Goal: Contribute content

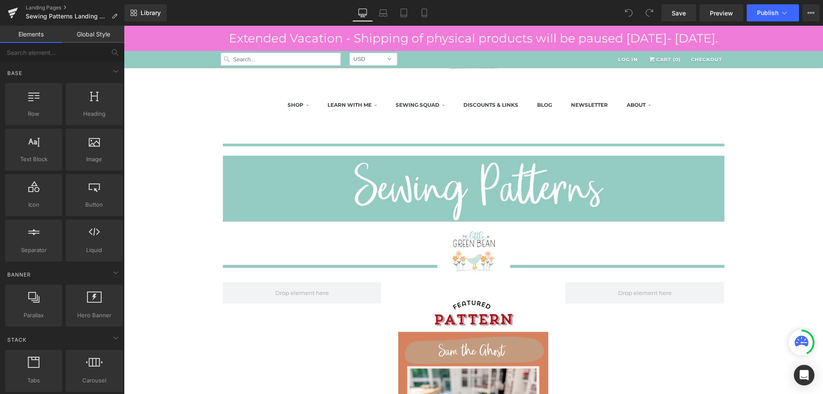
scroll to position [214, 0]
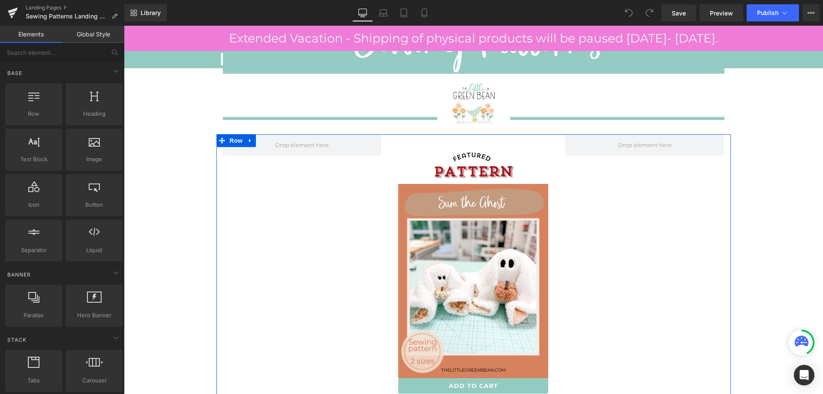
click at [663, 253] on div "Image Sale Off (P) Image Add To Cart (P) Cart Button Product Row" at bounding box center [474, 272] width 515 height 277
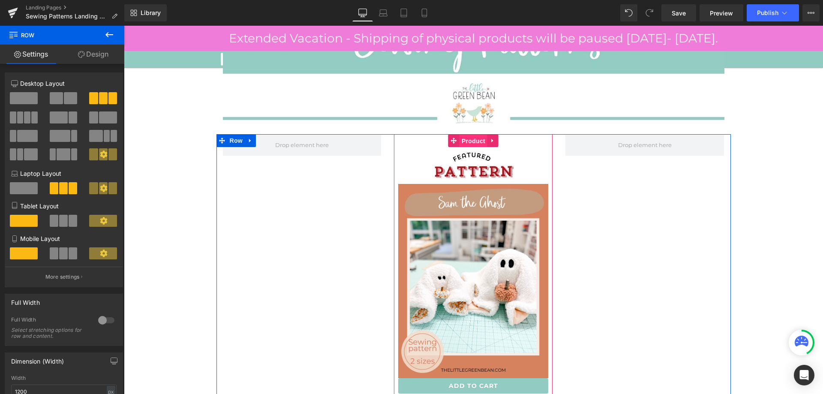
click at [468, 141] on span "Product" at bounding box center [474, 141] width 28 height 13
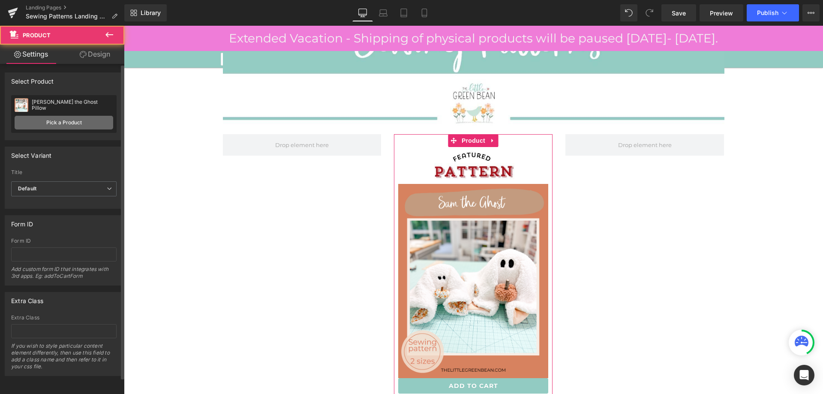
click at [40, 123] on link "Pick a Product" at bounding box center [64, 123] width 99 height 14
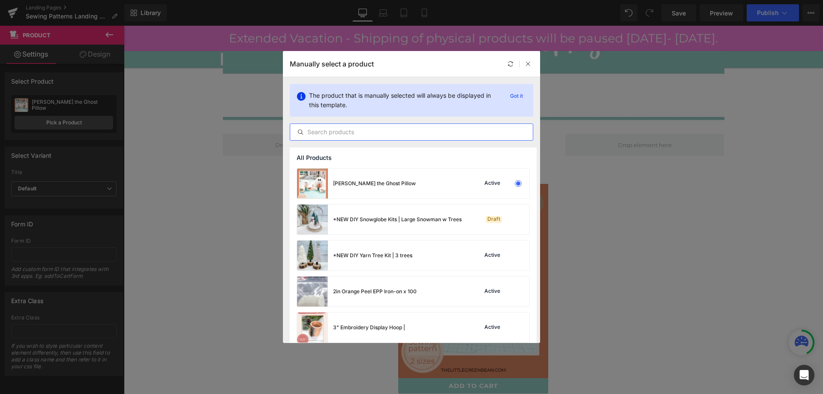
click at [383, 133] on input "text" at bounding box center [411, 132] width 243 height 10
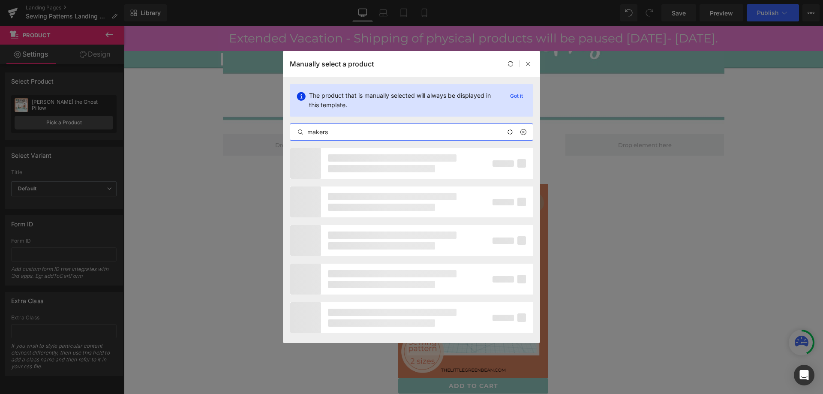
type input "makers"
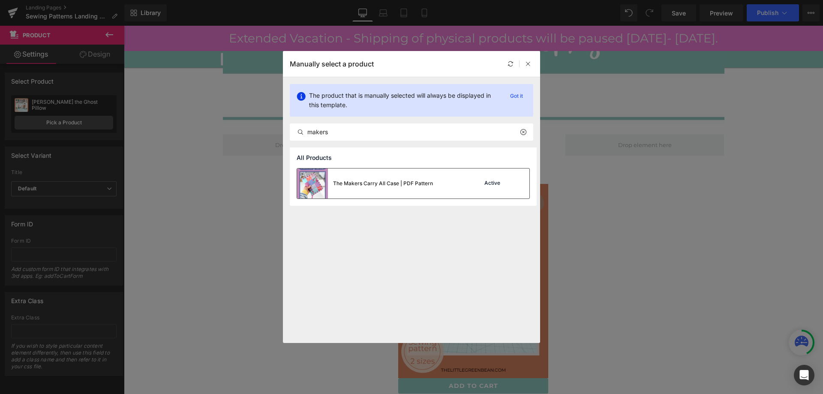
drag, startPoint x: 384, startPoint y: 177, endPoint x: 699, endPoint y: 186, distance: 314.9
click at [384, 177] on div "The Makers Carry All Case | PDF Pattern" at bounding box center [365, 184] width 136 height 30
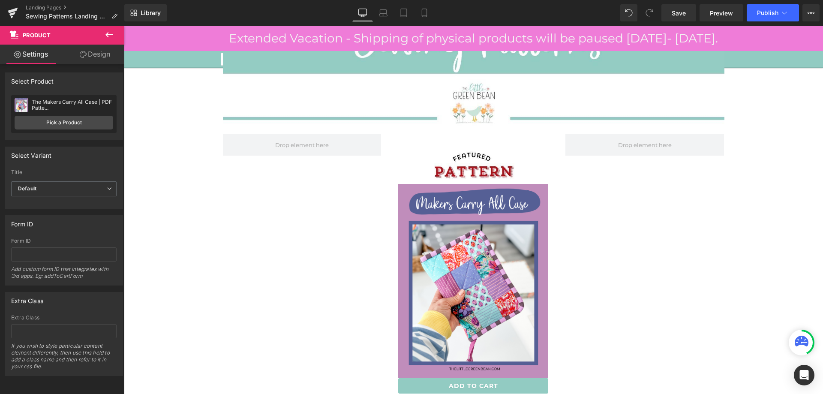
click at [656, 17] on span at bounding box center [649, 12] width 17 height 17
click at [673, 12] on span "Save" at bounding box center [679, 13] width 14 height 9
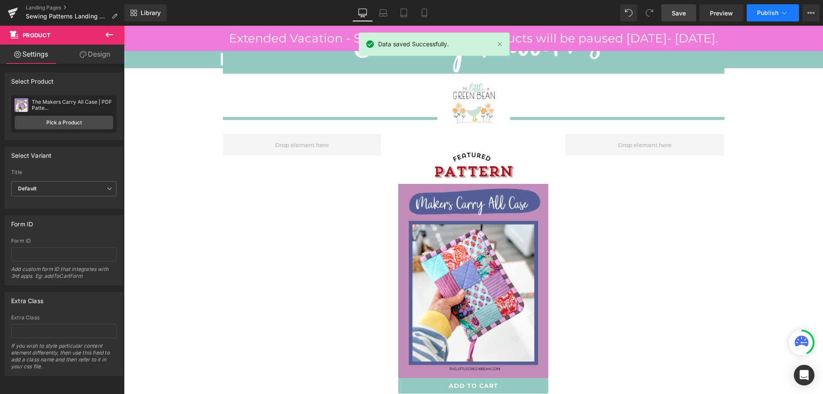
click at [777, 12] on span "Publish" at bounding box center [767, 12] width 21 height 7
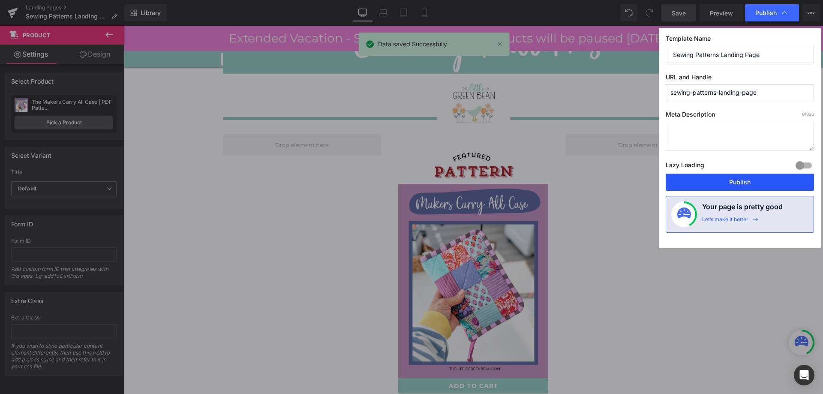
click at [735, 187] on button "Publish" at bounding box center [740, 182] width 148 height 17
